Goal: Task Accomplishment & Management: Manage account settings

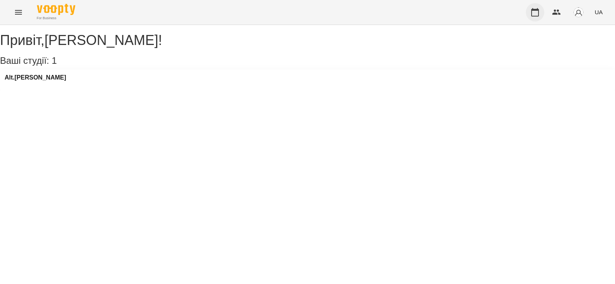
click at [535, 13] on icon "button" at bounding box center [535, 12] width 9 height 9
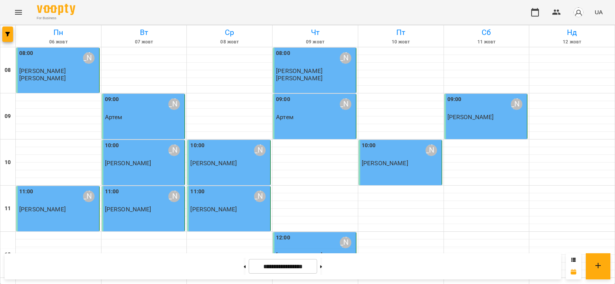
scroll to position [346, 0]
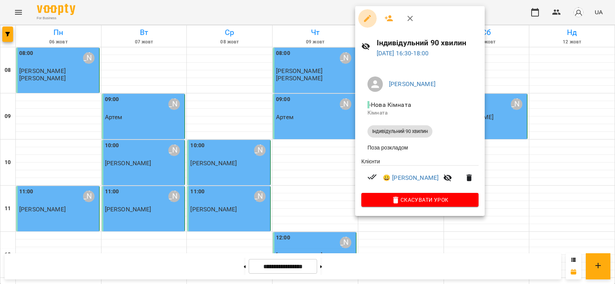
click at [370, 20] on icon "button" at bounding box center [367, 18] width 9 height 9
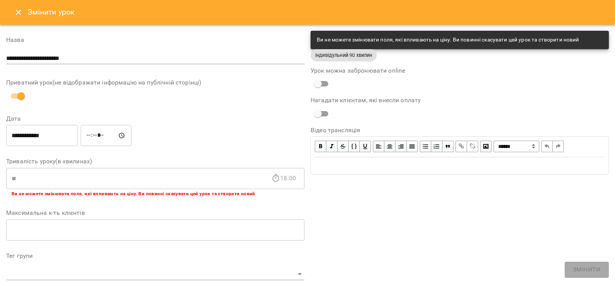
click at [17, 12] on icon "Close" at bounding box center [18, 12] width 9 height 9
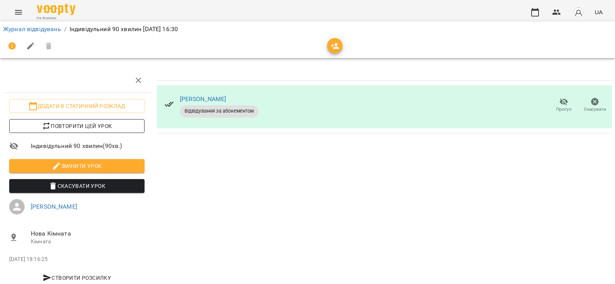
click at [80, 127] on span "Повторити цей урок" at bounding box center [76, 126] width 123 height 9
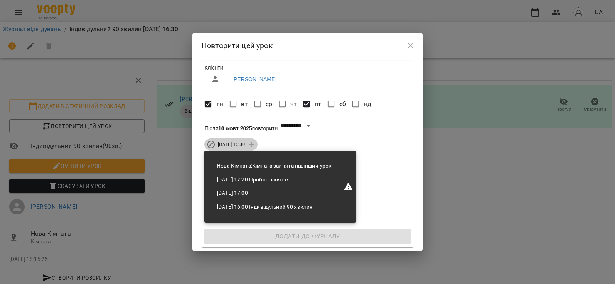
click at [250, 145] on span "[DATE] 16:30" at bounding box center [231, 144] width 36 height 7
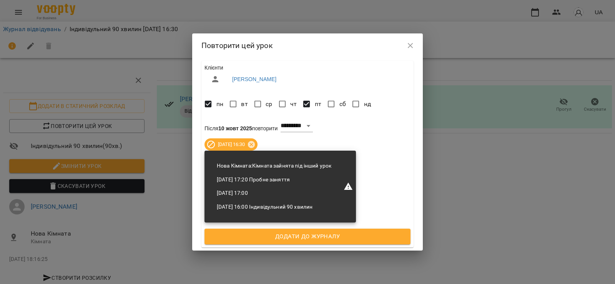
click at [348, 236] on span "Додати до журналу" at bounding box center [307, 237] width 189 height 10
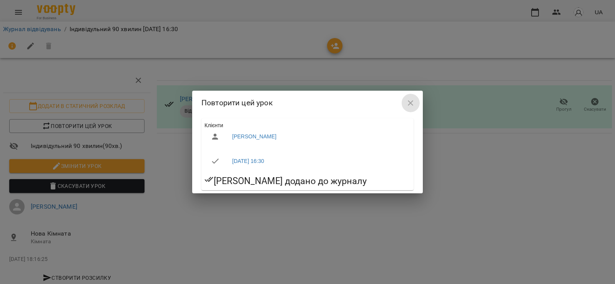
click at [413, 104] on icon "button" at bounding box center [410, 102] width 9 height 9
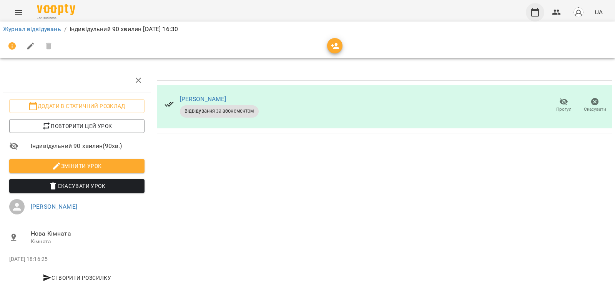
click at [539, 12] on icon "button" at bounding box center [535, 12] width 9 height 9
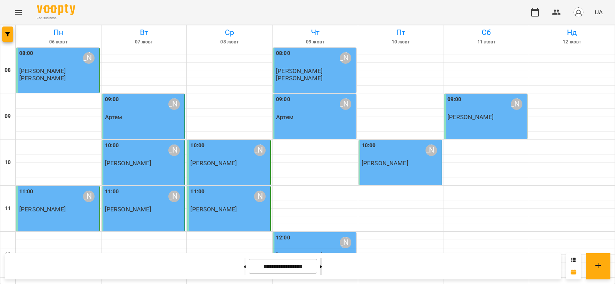
click at [322, 268] on icon at bounding box center [321, 266] width 2 height 3
type input "**********"
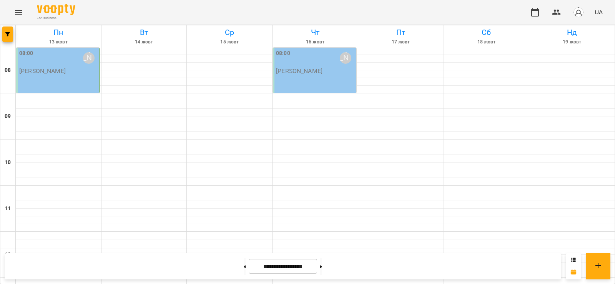
scroll to position [308, 0]
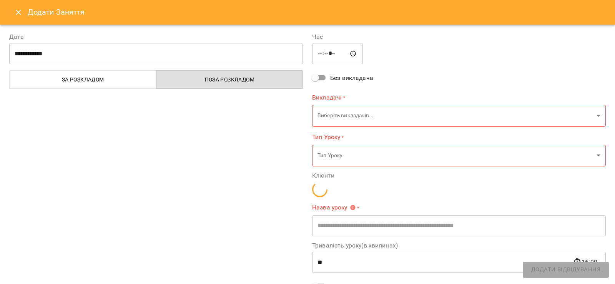
type input "**********"
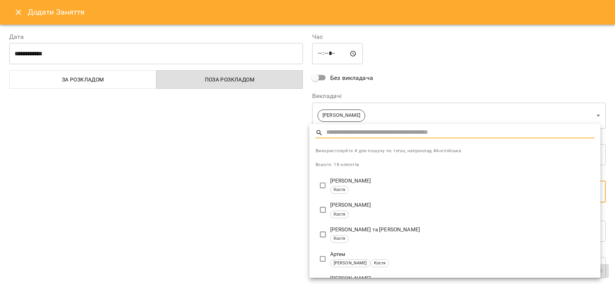
type input "**********"
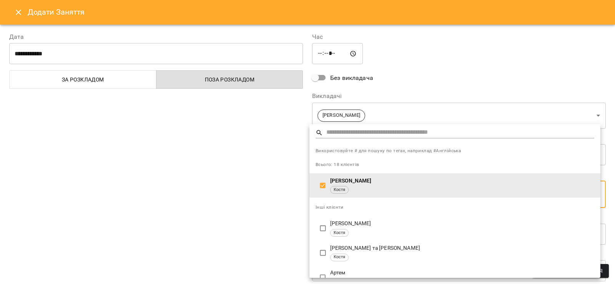
click at [269, 216] on div at bounding box center [307, 142] width 615 height 284
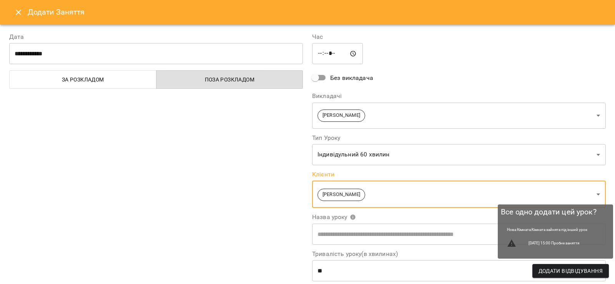
click at [594, 270] on span "Додати Відвідування" at bounding box center [571, 270] width 64 height 9
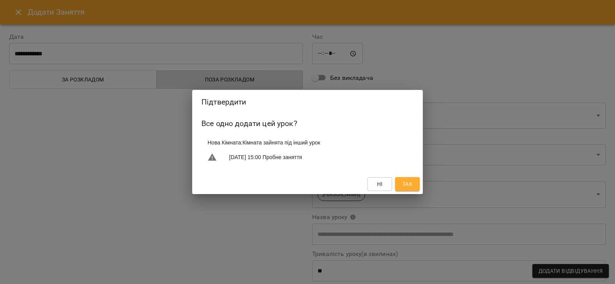
click at [410, 187] on span "Так" at bounding box center [408, 184] width 10 height 9
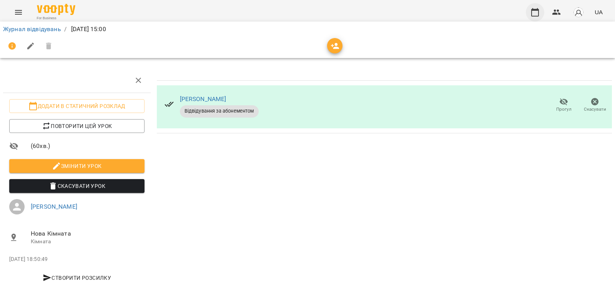
click at [536, 11] on icon "button" at bounding box center [535, 12] width 8 height 8
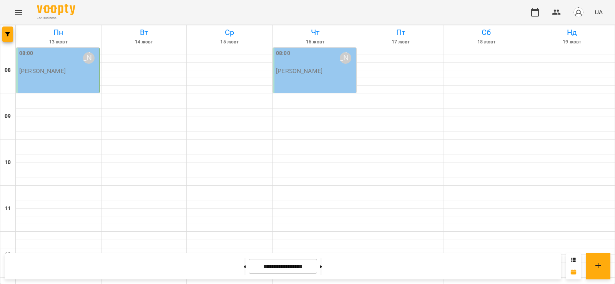
scroll to position [308, 0]
click at [244, 266] on button at bounding box center [245, 266] width 2 height 17
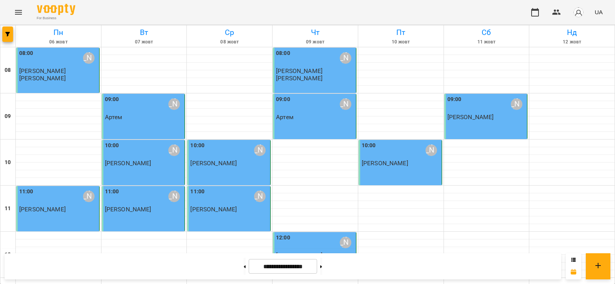
scroll to position [385, 0]
click at [322, 266] on icon at bounding box center [321, 266] width 2 height 3
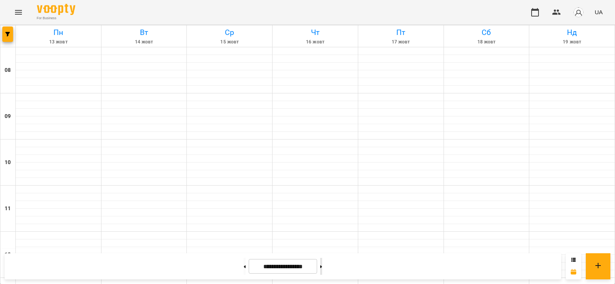
type input "**********"
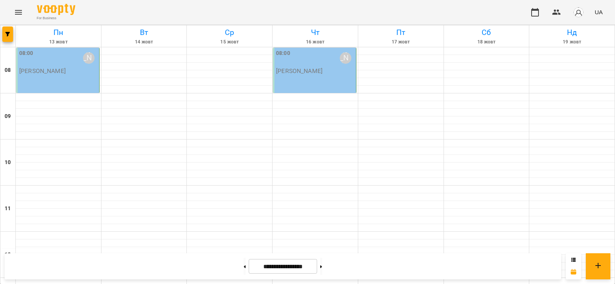
scroll to position [0, 0]
click at [50, 71] on p "[PERSON_NAME]" at bounding box center [42, 71] width 47 height 7
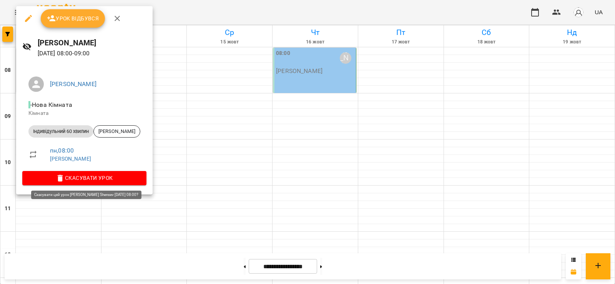
click at [93, 178] on span "Скасувати Урок" at bounding box center [84, 177] width 112 height 9
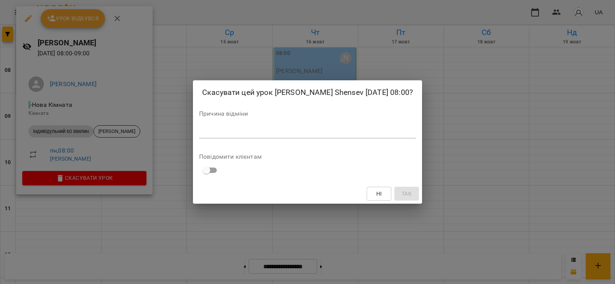
click at [230, 129] on textarea at bounding box center [307, 131] width 217 height 7
type textarea "*********"
click at [402, 194] on span "Так" at bounding box center [407, 193] width 10 height 9
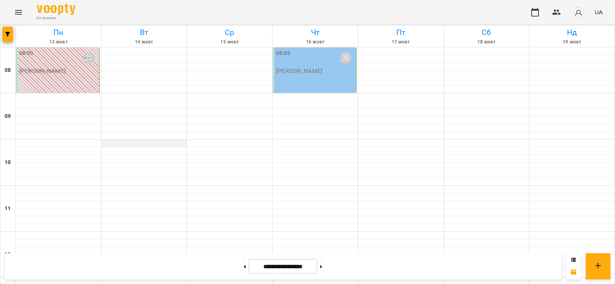
scroll to position [77, 0]
click at [34, 186] on div at bounding box center [58, 190] width 85 height 8
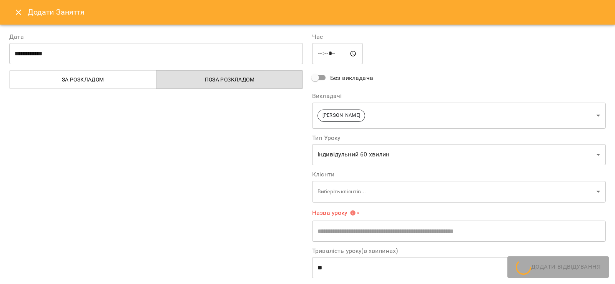
type input "**********"
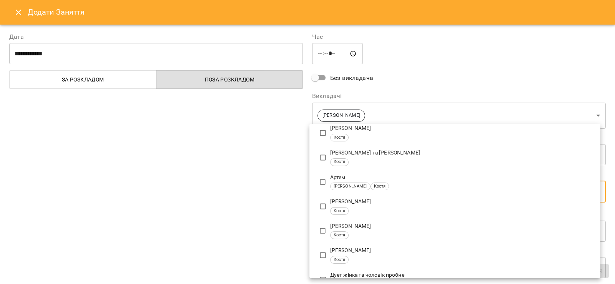
scroll to position [115, 0]
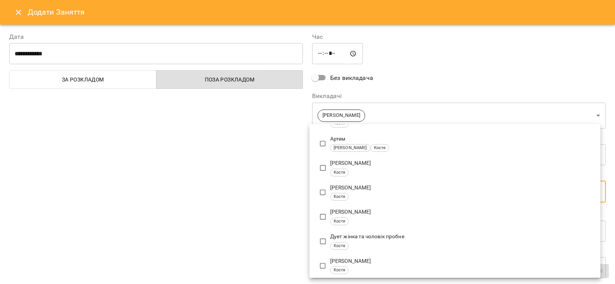
type input "**********"
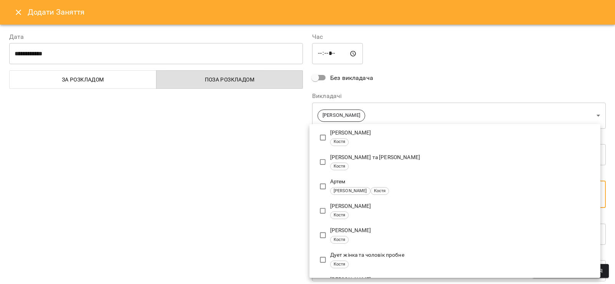
scroll to position [0, 0]
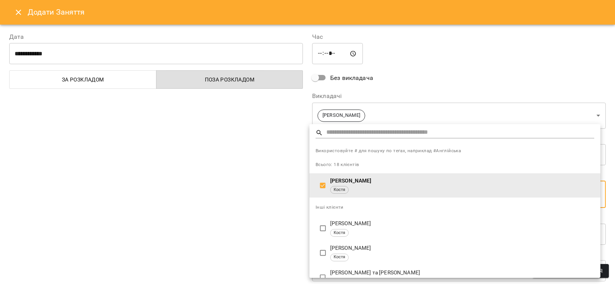
click at [269, 204] on div at bounding box center [307, 142] width 615 height 284
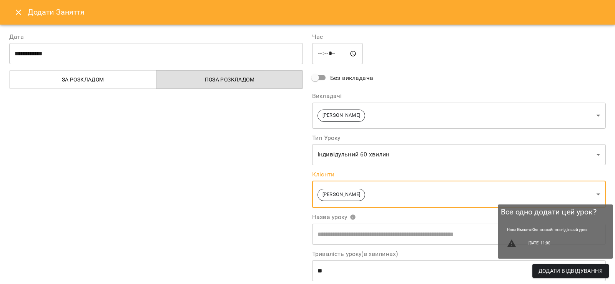
click at [593, 271] on span "Додати Відвідування" at bounding box center [571, 270] width 64 height 9
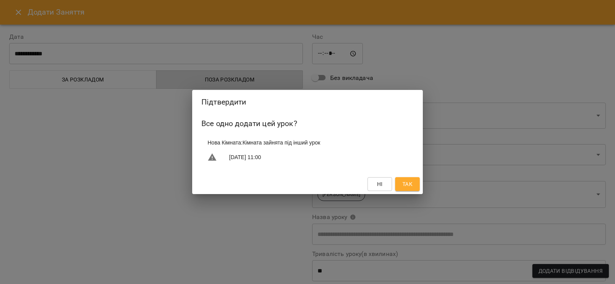
click at [415, 186] on button "Так" at bounding box center [407, 184] width 25 height 14
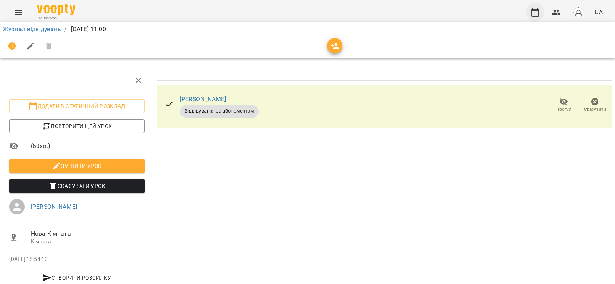
click at [536, 10] on icon "button" at bounding box center [535, 12] width 8 height 8
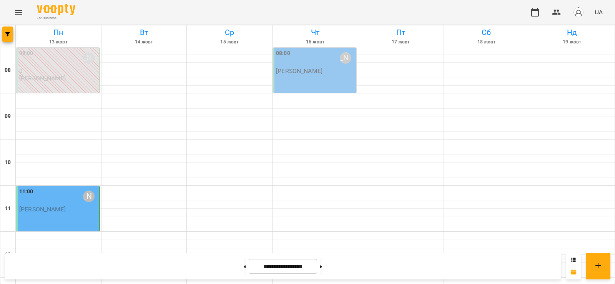
click at [554, 1] on div "For Business UA" at bounding box center [307, 12] width 615 height 25
